Goal: Information Seeking & Learning: Learn about a topic

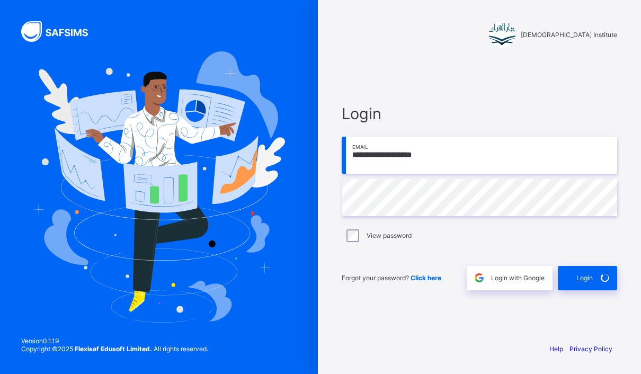
scroll to position [38, 0]
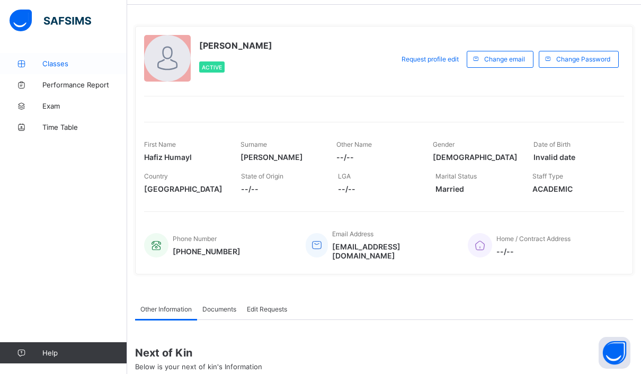
click at [45, 65] on span "Classes" at bounding box center [84, 63] width 85 height 8
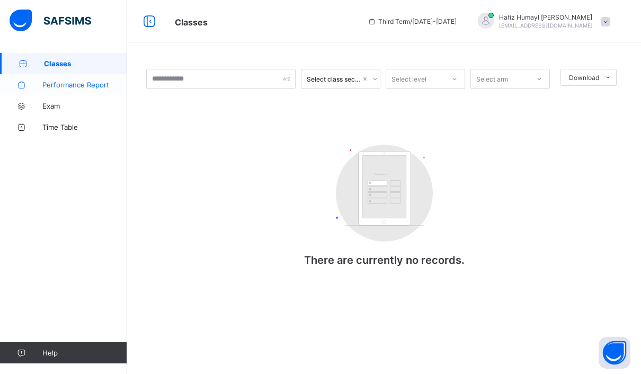
click at [47, 78] on link "Performance Report" at bounding box center [63, 84] width 127 height 21
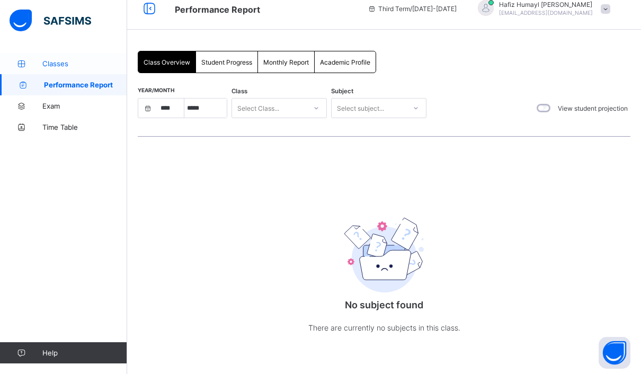
click at [37, 60] on icon at bounding box center [21, 64] width 42 height 8
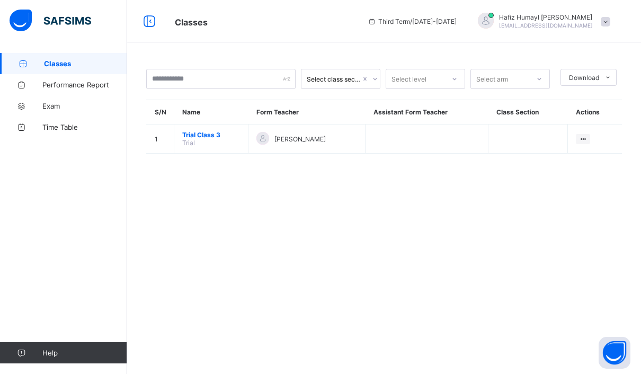
click at [567, 157] on div "Select class section Select level Select arm Download Pdf Report Excel Report S…" at bounding box center [384, 116] width 514 height 127
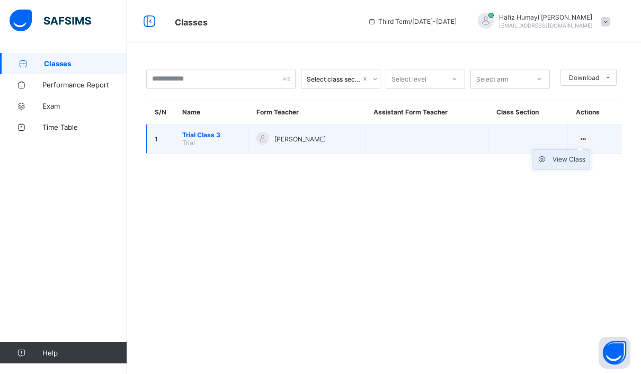
click at [549, 159] on icon at bounding box center [545, 159] width 16 height 11
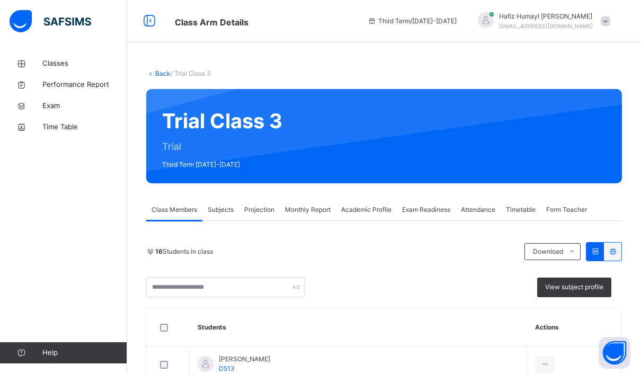
click at [264, 218] on div "Projection" at bounding box center [259, 209] width 41 height 21
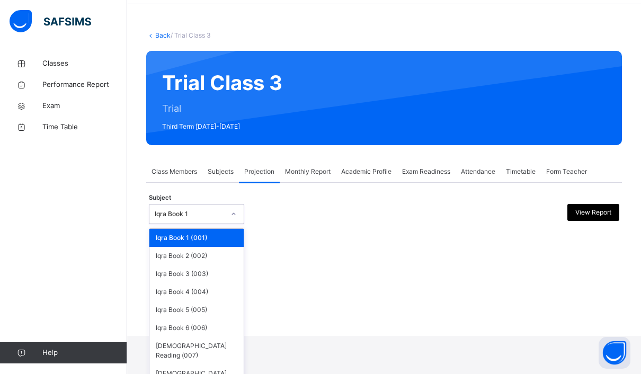
scroll to position [38, 0]
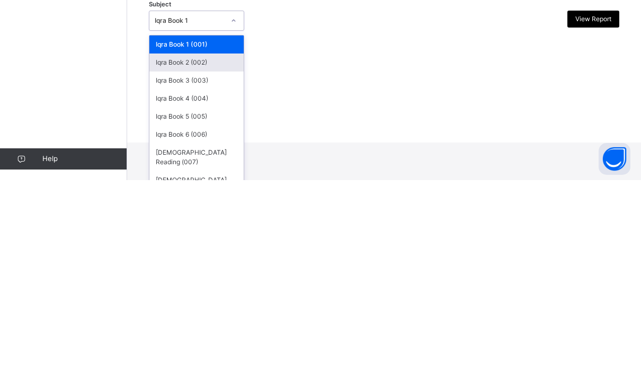
click at [174, 247] on div "Iqra Book 2 (002)" at bounding box center [196, 256] width 94 height 18
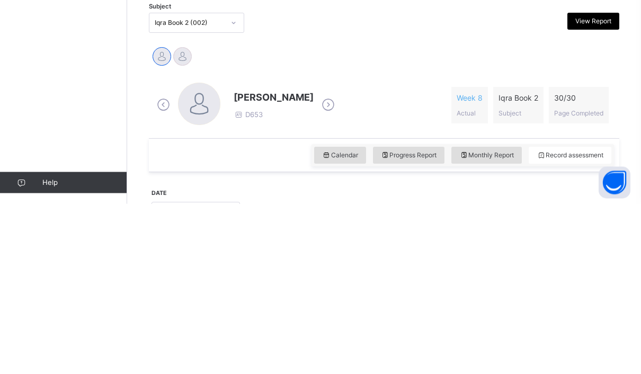
scroll to position [229, 0]
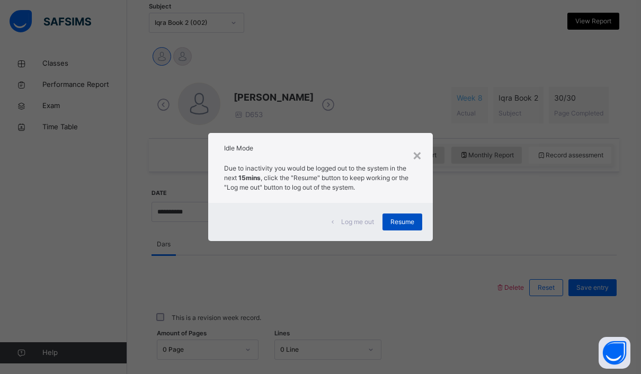
click at [390, 227] on span "Resume" at bounding box center [402, 222] width 24 height 10
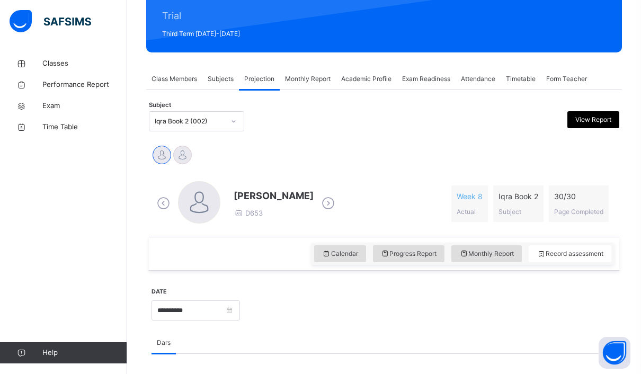
scroll to position [100, 0]
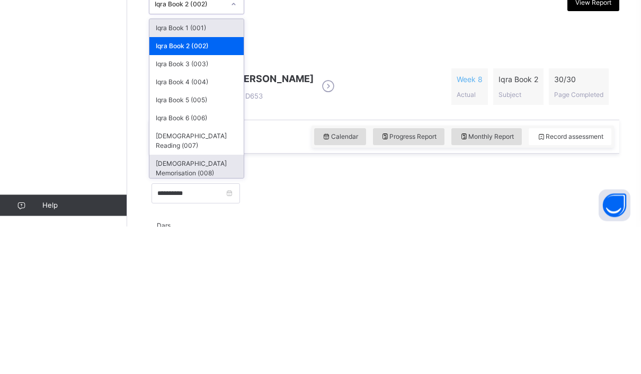
click at [173, 302] on div "[DEMOGRAPHIC_DATA] Memorisation (008)" at bounding box center [196, 316] width 94 height 28
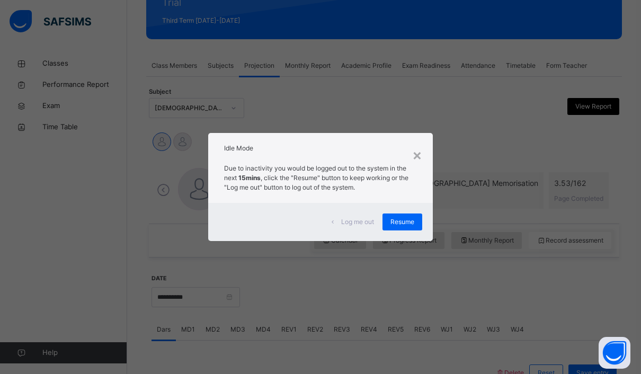
scroll to position [144, 0]
click at [409, 227] on span "Resume" at bounding box center [402, 222] width 24 height 10
click at [410, 224] on div "Log me out Resume" at bounding box center [320, 222] width 225 height 38
click at [410, 223] on div "Log me out Resume" at bounding box center [320, 222] width 225 height 38
click at [398, 230] on div "Resume" at bounding box center [402, 221] width 40 height 17
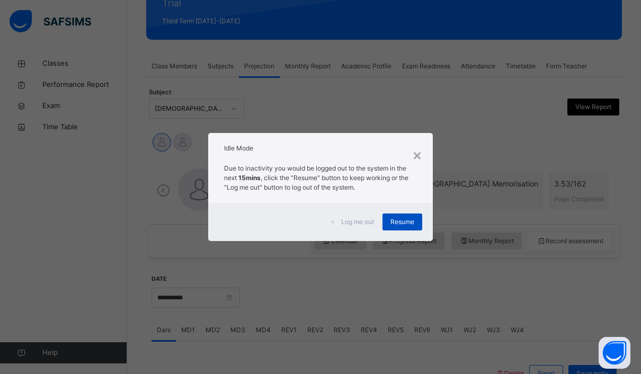
scroll to position [143, 0]
click at [391, 227] on span "Resume" at bounding box center [402, 222] width 24 height 10
click at [400, 227] on span "Resume" at bounding box center [402, 222] width 24 height 10
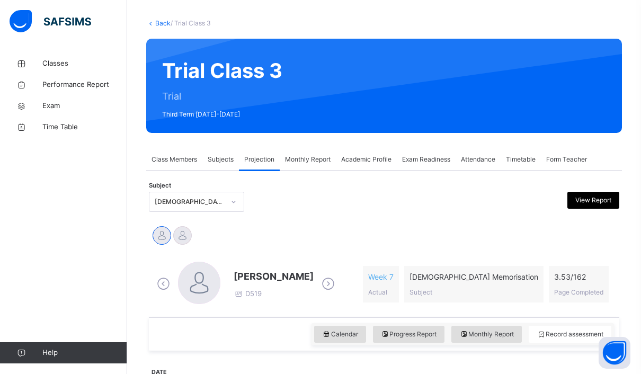
scroll to position [0, 0]
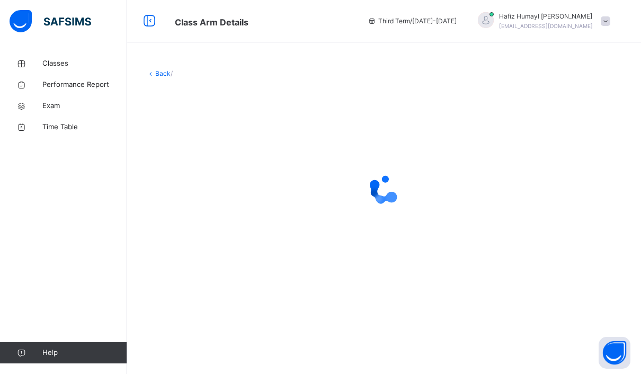
click at [56, 69] on link "Classes" at bounding box center [63, 63] width 127 height 21
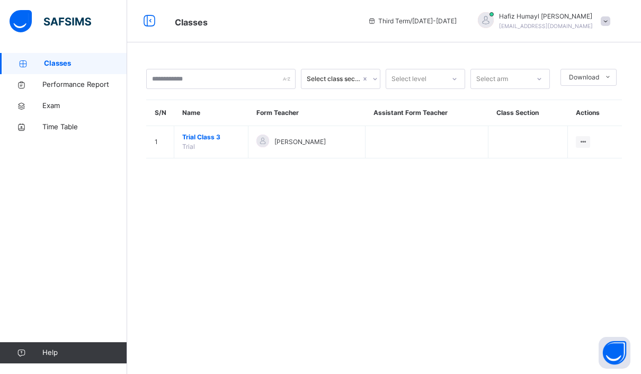
click at [0, 0] on div "View Class" at bounding box center [0, 0] width 0 height 0
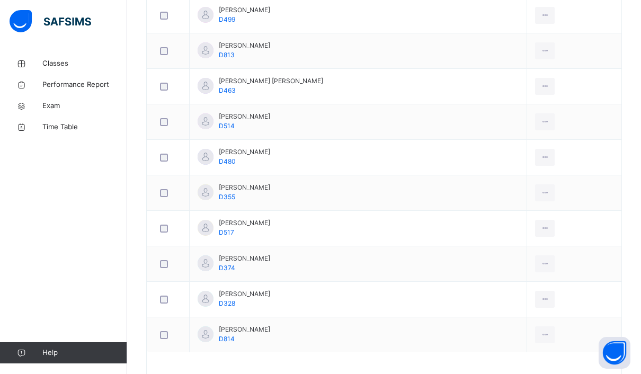
scroll to position [561, 0]
